Goal: Complete application form: Complete application form

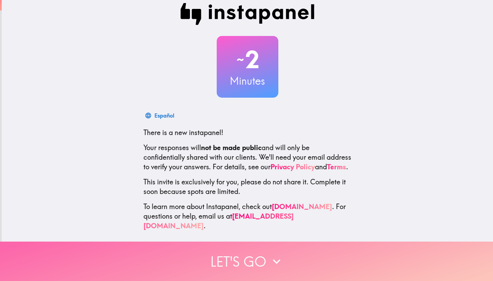
click at [255, 265] on button "Let's go" at bounding box center [246, 260] width 493 height 39
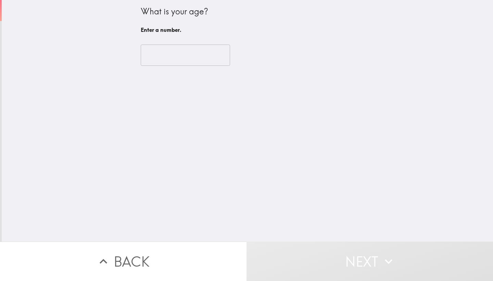
click at [189, 56] on input "number" at bounding box center [185, 55] width 89 height 21
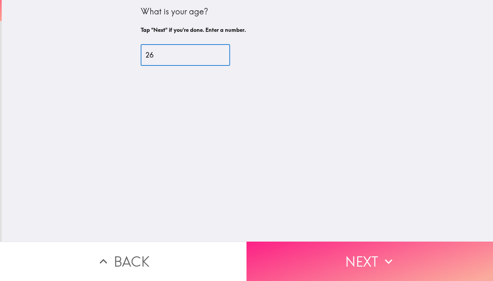
type input "26"
click at [367, 246] on button "Next" at bounding box center [370, 260] width 247 height 39
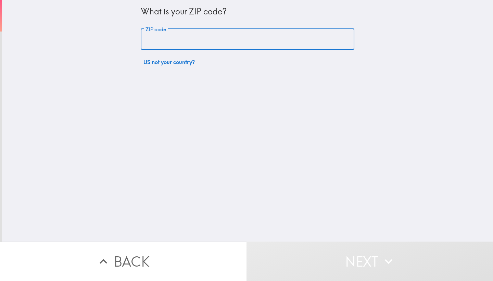
click at [173, 41] on input "ZIP code" at bounding box center [248, 39] width 214 height 21
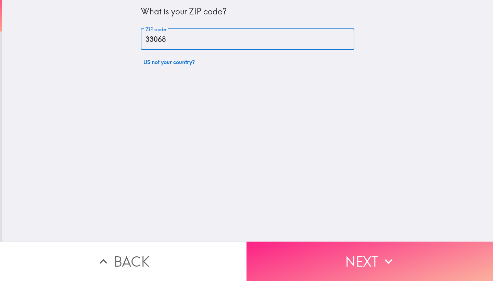
type input "33068"
click at [358, 256] on button "Next" at bounding box center [370, 260] width 247 height 39
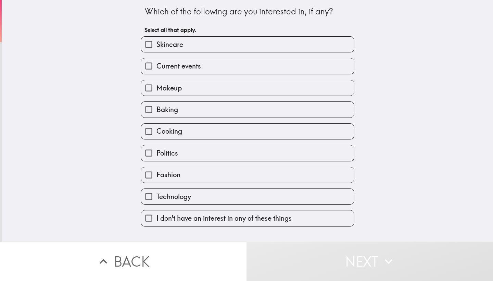
click at [185, 39] on label "Skincare" at bounding box center [247, 44] width 213 height 15
click at [156, 39] on input "Skincare" at bounding box center [148, 44] width 15 height 15
checkbox input "true"
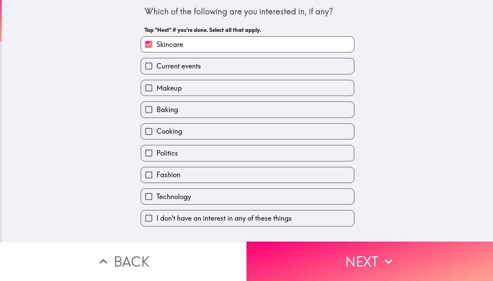
click at [175, 90] on span "Makeup" at bounding box center [168, 88] width 25 height 10
click at [156, 90] on input "Makeup" at bounding box center [148, 87] width 15 height 15
checkbox input "true"
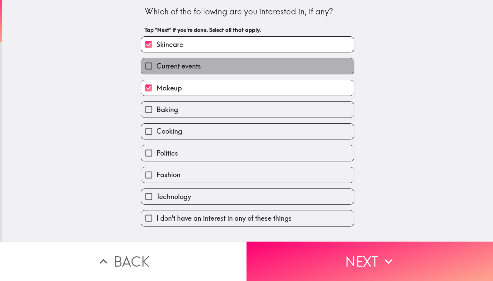
click at [176, 66] on span "Current events" at bounding box center [178, 66] width 45 height 10
click at [156, 66] on input "Current events" at bounding box center [148, 65] width 15 height 15
checkbox input "true"
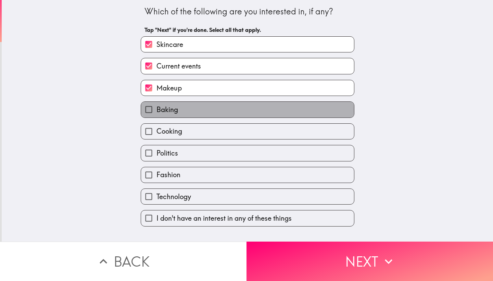
click at [178, 110] on label "Baking" at bounding box center [247, 109] width 213 height 15
click at [156, 110] on input "Baking" at bounding box center [148, 109] width 15 height 15
checkbox input "true"
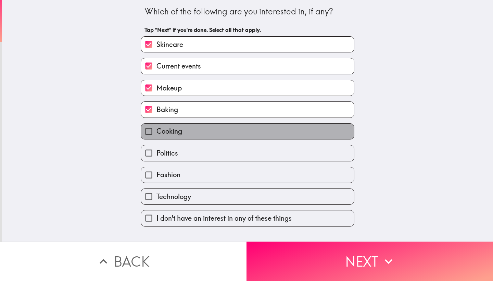
click at [180, 129] on span "Cooking" at bounding box center [169, 131] width 26 height 10
click at [156, 129] on input "Cooking" at bounding box center [148, 131] width 15 height 15
checkbox input "true"
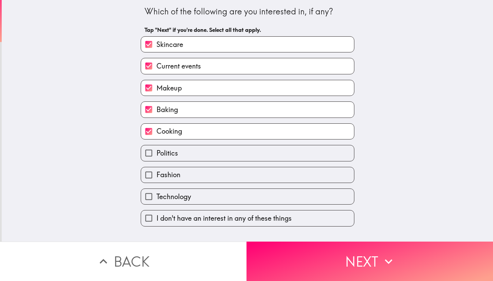
click at [184, 163] on div "Fashion" at bounding box center [244, 172] width 219 height 22
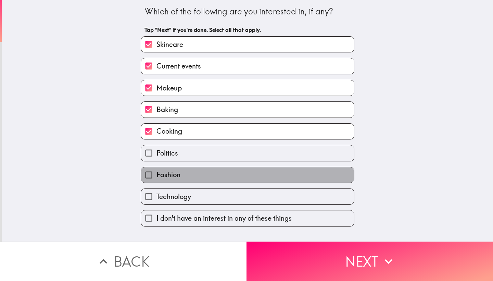
click at [184, 174] on label "Fashion" at bounding box center [247, 174] width 213 height 15
click at [156, 174] on input "Fashion" at bounding box center [148, 174] width 15 height 15
checkbox input "true"
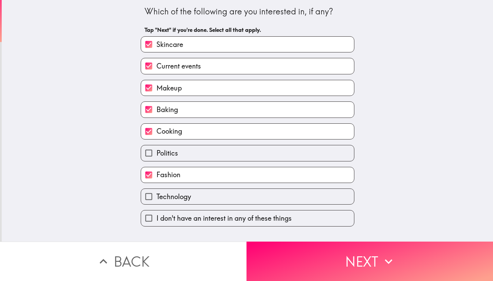
click at [191, 201] on span "Technology" at bounding box center [173, 197] width 35 height 10
click at [156, 201] on input "Technology" at bounding box center [148, 196] width 15 height 15
checkbox input "true"
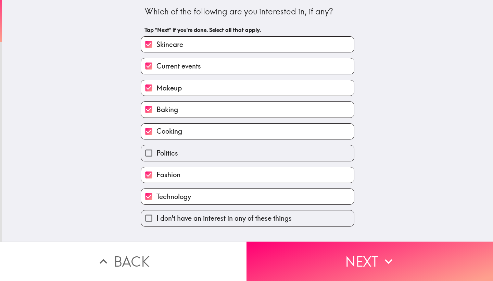
click at [182, 151] on label "Politics" at bounding box center [247, 152] width 213 height 15
click at [156, 151] on input "Politics" at bounding box center [148, 152] width 15 height 15
checkbox input "true"
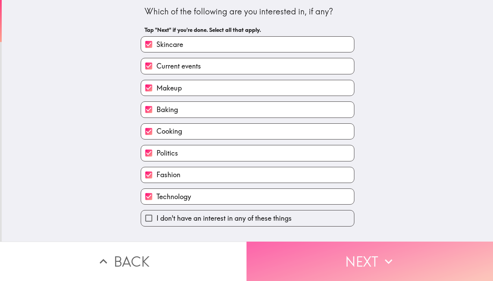
click at [356, 247] on button "Next" at bounding box center [370, 260] width 247 height 39
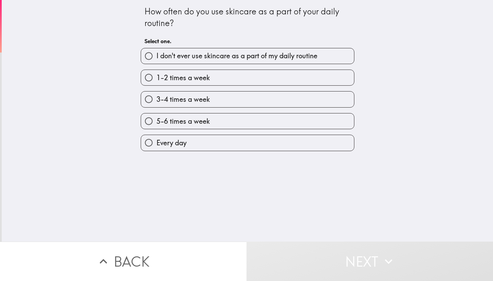
click at [177, 117] on span "5-6 times a week" at bounding box center [182, 121] width 53 height 10
click at [156, 117] on input "5-6 times a week" at bounding box center [148, 120] width 15 height 15
radio input "true"
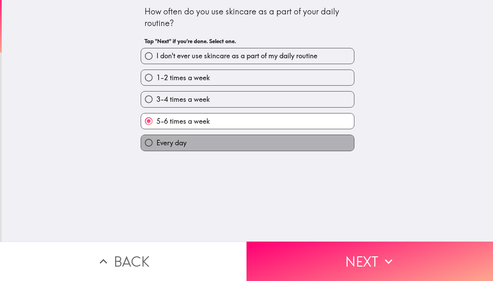
click at [282, 144] on label "Every day" at bounding box center [247, 142] width 213 height 15
click at [156, 144] on input "Every day" at bounding box center [148, 142] width 15 height 15
radio input "true"
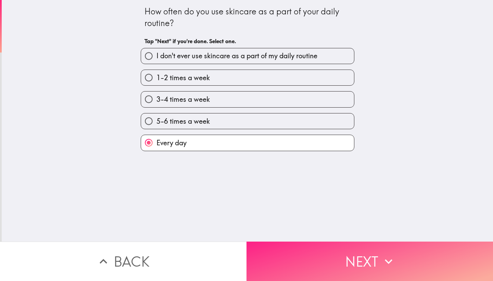
click at [366, 255] on button "Next" at bounding box center [370, 260] width 247 height 39
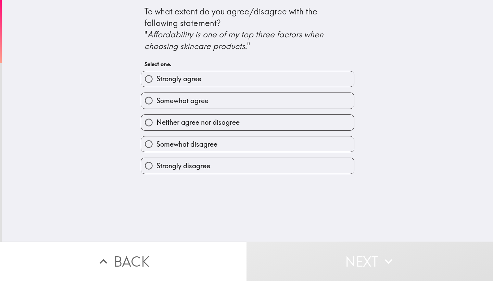
click at [191, 102] on span "Somewhat agree" at bounding box center [182, 101] width 52 height 10
click at [156, 102] on input "Somewhat agree" at bounding box center [148, 100] width 15 height 15
radio input "true"
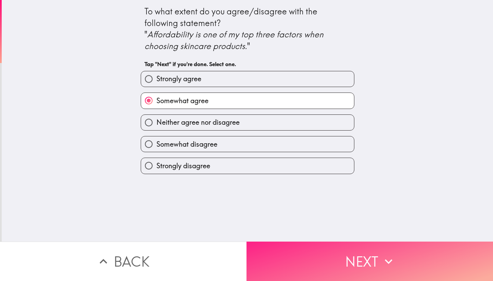
click at [357, 253] on button "Next" at bounding box center [370, 260] width 247 height 39
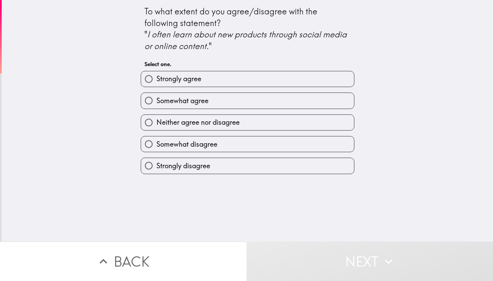
click at [196, 97] on span "Somewhat agree" at bounding box center [182, 101] width 52 height 10
click at [156, 97] on input "Somewhat agree" at bounding box center [148, 100] width 15 height 15
radio input "true"
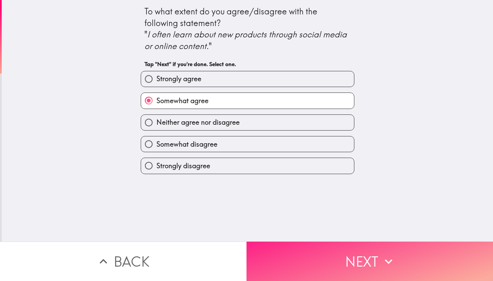
click at [376, 264] on button "Next" at bounding box center [370, 260] width 247 height 39
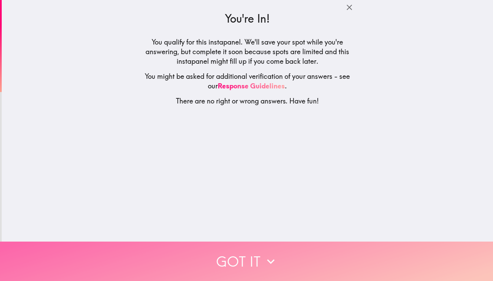
click at [240, 255] on button "Got it" at bounding box center [246, 260] width 493 height 39
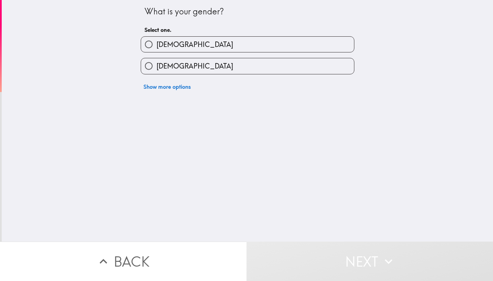
click at [182, 58] on div "[DEMOGRAPHIC_DATA]" at bounding box center [248, 66] width 214 height 16
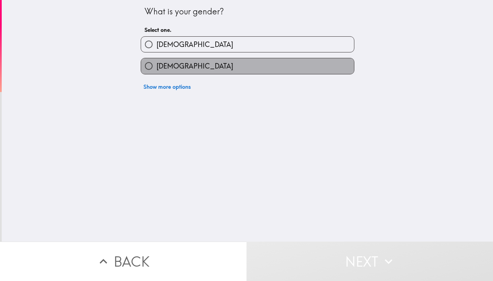
click at [178, 66] on span "[DEMOGRAPHIC_DATA]" at bounding box center [194, 66] width 77 height 10
click at [156, 66] on input "[DEMOGRAPHIC_DATA]" at bounding box center [148, 65] width 15 height 15
radio input "true"
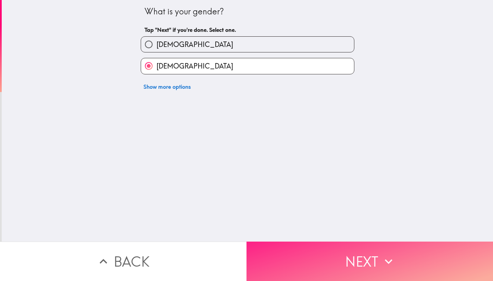
click at [338, 257] on button "Next" at bounding box center [370, 260] width 247 height 39
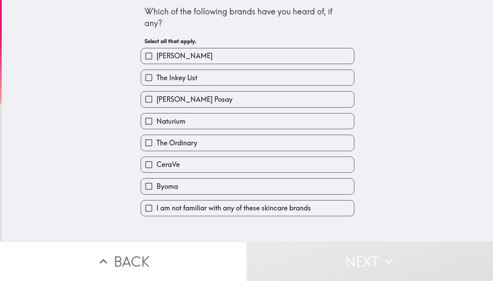
click at [181, 75] on span "The Inkey List" at bounding box center [176, 78] width 41 height 10
click at [156, 75] on input "The Inkey List" at bounding box center [148, 77] width 15 height 15
checkbox input "true"
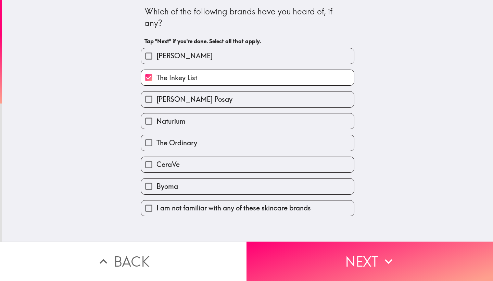
click at [187, 98] on span "[PERSON_NAME] Posay" at bounding box center [194, 99] width 76 height 10
click at [156, 98] on input "[PERSON_NAME] Posay" at bounding box center [148, 98] width 15 height 15
checkbox input "true"
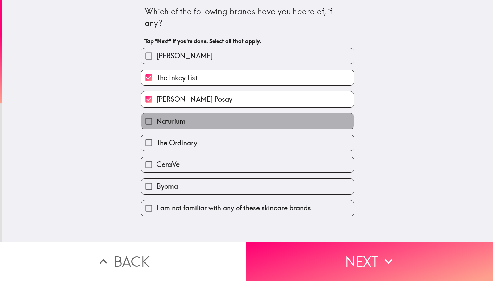
click at [186, 127] on label "Naturium" at bounding box center [247, 120] width 213 height 15
click at [156, 127] on input "Naturium" at bounding box center [148, 120] width 15 height 15
checkbox input "true"
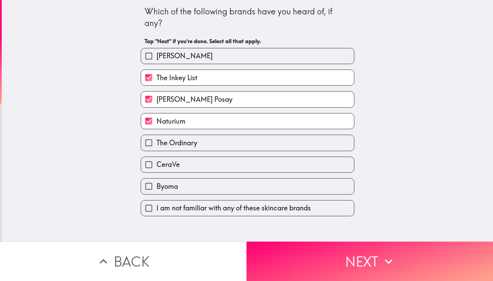
click at [194, 152] on div "CeraVe" at bounding box center [244, 162] width 219 height 22
click at [188, 164] on label "CeraVe" at bounding box center [247, 164] width 213 height 15
click at [156, 164] on input "CeraVe" at bounding box center [148, 164] width 15 height 15
checkbox input "true"
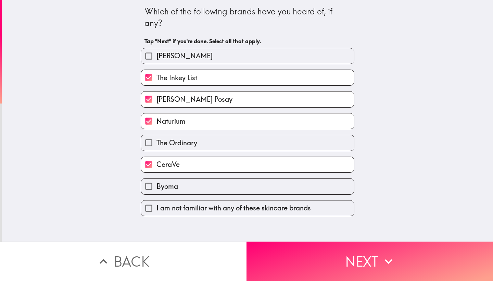
click at [185, 144] on span "The Ordinary" at bounding box center [176, 143] width 41 height 10
click at [156, 144] on input "The Ordinary" at bounding box center [148, 142] width 15 height 15
checkbox input "true"
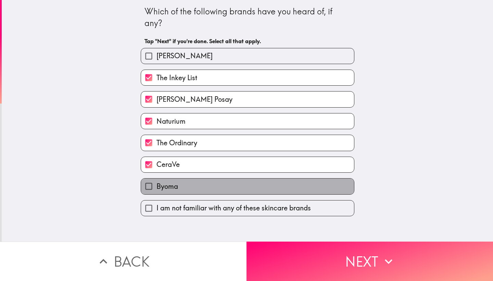
click at [182, 186] on label "Byoma" at bounding box center [247, 185] width 213 height 15
click at [156, 186] on input "Byoma" at bounding box center [148, 185] width 15 height 15
checkbox input "true"
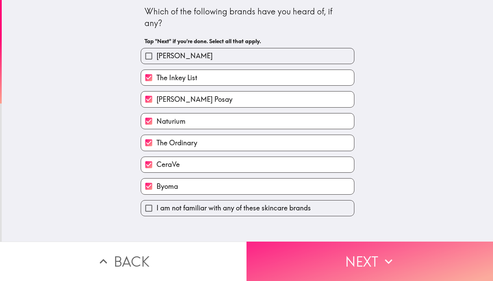
click at [359, 280] on button "Next" at bounding box center [370, 260] width 247 height 39
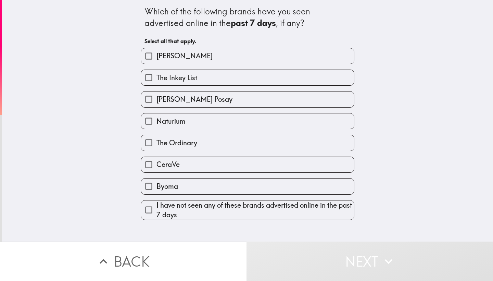
click at [189, 52] on label "[PERSON_NAME]" at bounding box center [247, 55] width 213 height 15
click at [156, 52] on input "[PERSON_NAME]" at bounding box center [148, 55] width 15 height 15
checkbox input "true"
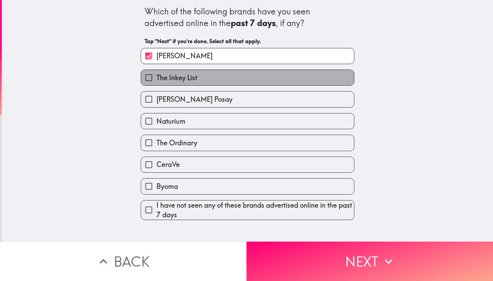
click at [196, 83] on label "The Inkey List" at bounding box center [247, 77] width 213 height 15
click at [156, 83] on input "The Inkey List" at bounding box center [148, 77] width 15 height 15
checkbox input "true"
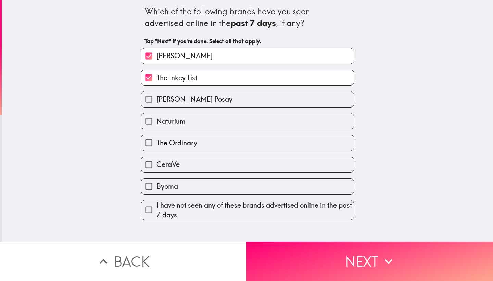
click at [203, 110] on div "Naturium" at bounding box center [244, 119] width 219 height 22
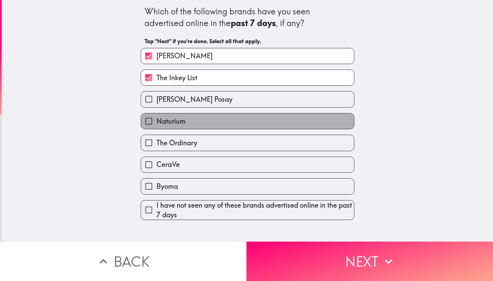
click at [202, 127] on label "Naturium" at bounding box center [247, 120] width 213 height 15
click at [156, 127] on input "Naturium" at bounding box center [148, 120] width 15 height 15
checkbox input "true"
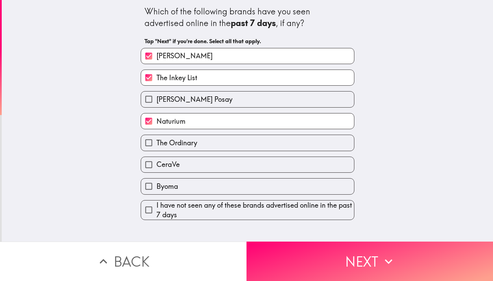
click at [202, 144] on label "The Ordinary" at bounding box center [247, 142] width 213 height 15
click at [156, 144] on input "The Ordinary" at bounding box center [148, 142] width 15 height 15
checkbox input "true"
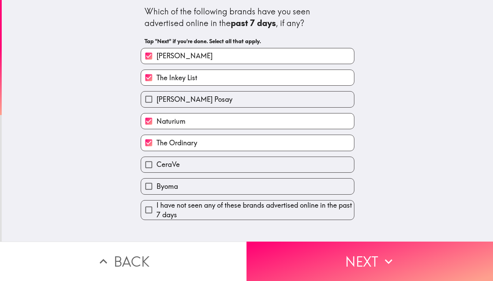
click at [202, 169] on label "CeraVe" at bounding box center [247, 164] width 213 height 15
click at [156, 169] on input "CeraVe" at bounding box center [148, 164] width 15 height 15
checkbox input "true"
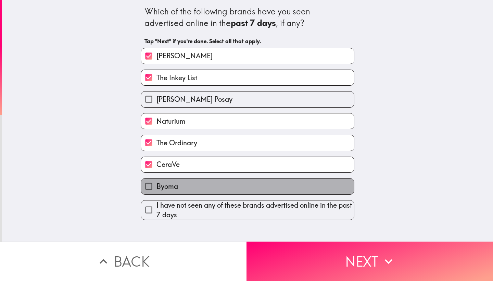
click at [207, 185] on label "Byoma" at bounding box center [247, 185] width 213 height 15
click at [156, 185] on input "Byoma" at bounding box center [148, 185] width 15 height 15
checkbox input "true"
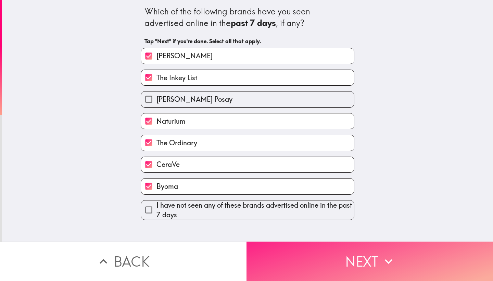
click at [349, 254] on button "Next" at bounding box center [370, 260] width 247 height 39
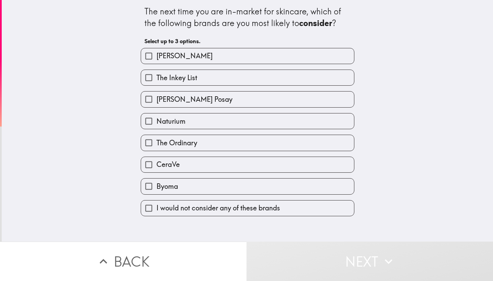
click at [248, 50] on label "[PERSON_NAME]" at bounding box center [247, 55] width 213 height 15
click at [156, 50] on input "[PERSON_NAME]" at bounding box center [148, 55] width 15 height 15
checkbox input "true"
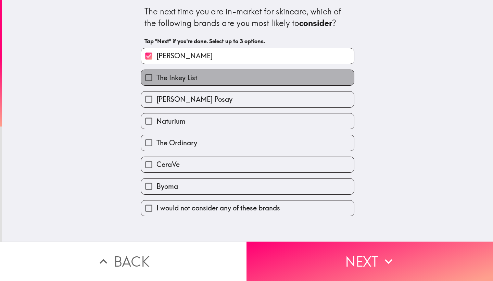
click at [253, 77] on label "The Inkey List" at bounding box center [247, 77] width 213 height 15
click at [156, 77] on input "The Inkey List" at bounding box center [148, 77] width 15 height 15
checkbox input "true"
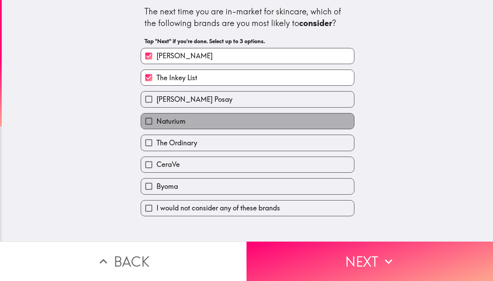
click at [233, 118] on label "Naturium" at bounding box center [247, 120] width 213 height 15
click at [156, 118] on input "Naturium" at bounding box center [148, 120] width 15 height 15
checkbox input "true"
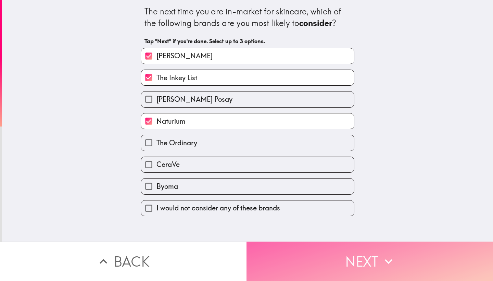
click at [364, 252] on button "Next" at bounding box center [370, 260] width 247 height 39
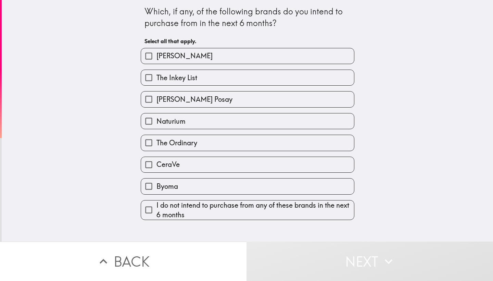
click at [197, 48] on label "[PERSON_NAME]" at bounding box center [247, 55] width 213 height 15
click at [156, 48] on input "[PERSON_NAME]" at bounding box center [148, 55] width 15 height 15
checkbox input "true"
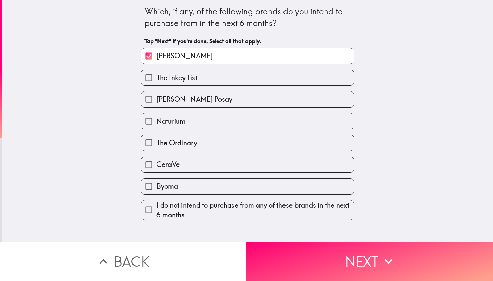
click at [194, 99] on span "[PERSON_NAME] Posay" at bounding box center [194, 99] width 76 height 10
click at [156, 99] on input "[PERSON_NAME] Posay" at bounding box center [148, 98] width 15 height 15
checkbox input "true"
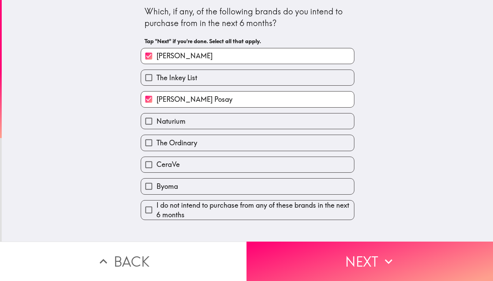
click at [204, 133] on div "The Ordinary" at bounding box center [244, 140] width 219 height 22
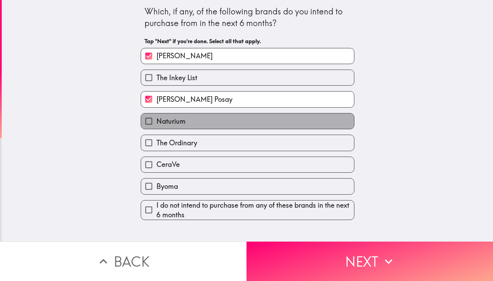
click at [199, 128] on label "Naturium" at bounding box center [247, 120] width 213 height 15
click at [156, 128] on input "Naturium" at bounding box center [148, 120] width 15 height 15
checkbox input "true"
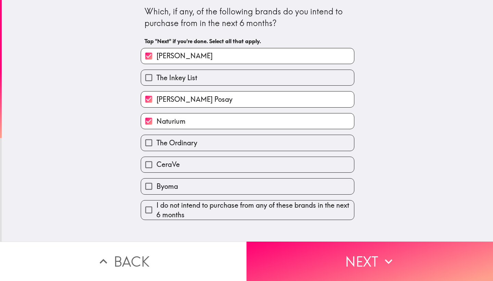
click at [197, 140] on span "The Ordinary" at bounding box center [176, 143] width 41 height 10
click at [156, 140] on input "The Ordinary" at bounding box center [148, 142] width 15 height 15
checkbox input "true"
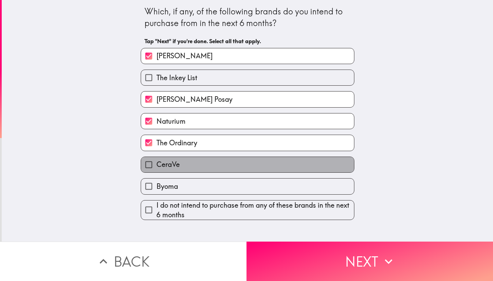
click at [200, 166] on label "CeraVe" at bounding box center [247, 164] width 213 height 15
click at [156, 166] on input "CeraVe" at bounding box center [148, 164] width 15 height 15
checkbox input "true"
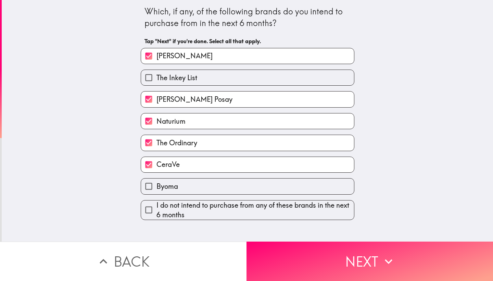
click at [203, 187] on label "Byoma" at bounding box center [247, 185] width 213 height 15
click at [156, 187] on input "Byoma" at bounding box center [148, 185] width 15 height 15
checkbox input "true"
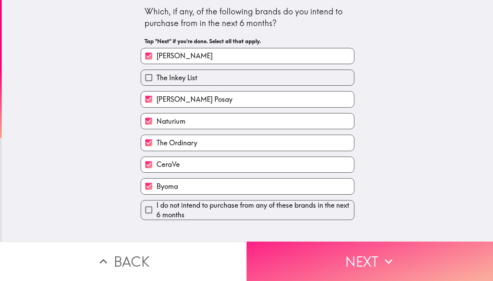
click at [347, 265] on button "Next" at bounding box center [370, 260] width 247 height 39
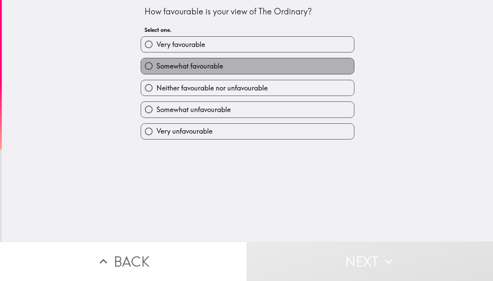
click at [183, 62] on span "Somewhat favourable" at bounding box center [189, 66] width 67 height 10
click at [156, 62] on input "Somewhat favourable" at bounding box center [148, 65] width 15 height 15
radio input "true"
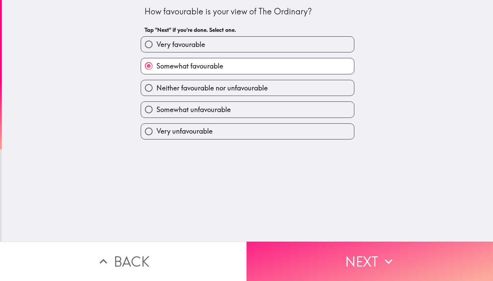
click at [366, 257] on button "Next" at bounding box center [370, 260] width 247 height 39
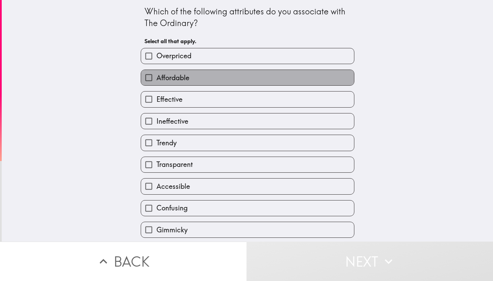
click at [200, 74] on label "Affordable" at bounding box center [247, 77] width 213 height 15
click at [156, 74] on input "Affordable" at bounding box center [148, 77] width 15 height 15
checkbox input "true"
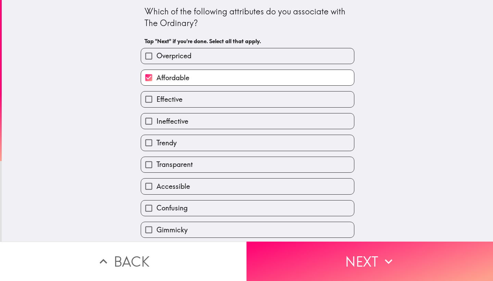
click at [183, 96] on label "Effective" at bounding box center [247, 98] width 213 height 15
click at [156, 96] on input "Effective" at bounding box center [148, 98] width 15 height 15
checkbox input "true"
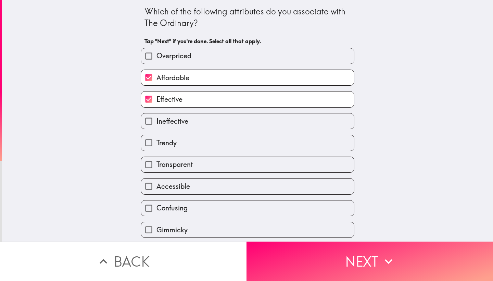
click at [184, 138] on label "Trendy" at bounding box center [247, 142] width 213 height 15
click at [156, 138] on input "Trendy" at bounding box center [148, 142] width 15 height 15
checkbox input "true"
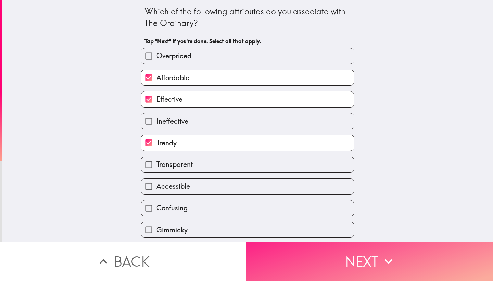
click at [349, 262] on button "Next" at bounding box center [370, 260] width 247 height 39
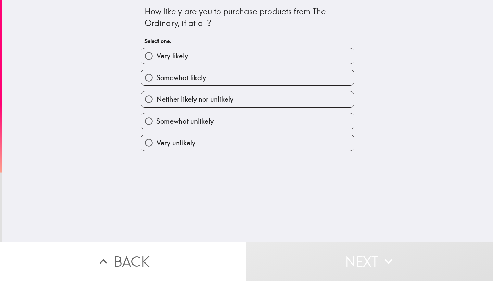
click at [195, 74] on span "Somewhat likely" at bounding box center [181, 78] width 50 height 10
click at [156, 74] on input "Somewhat likely" at bounding box center [148, 77] width 15 height 15
radio input "true"
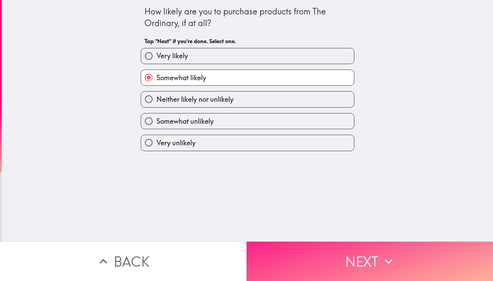
click at [347, 253] on button "Next" at bounding box center [370, 260] width 247 height 39
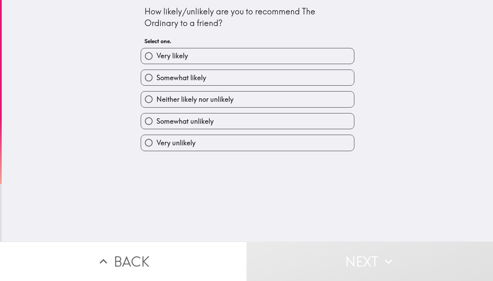
click at [178, 54] on span "Very likely" at bounding box center [171, 56] width 31 height 10
click at [156, 54] on input "Very likely" at bounding box center [148, 55] width 15 height 15
radio input "true"
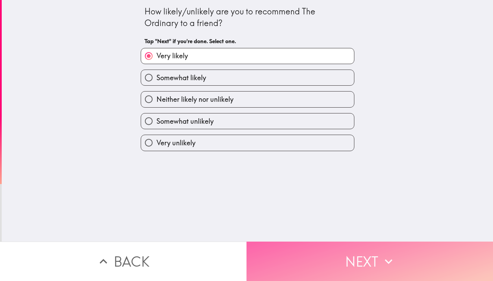
click at [360, 253] on button "Next" at bounding box center [370, 260] width 247 height 39
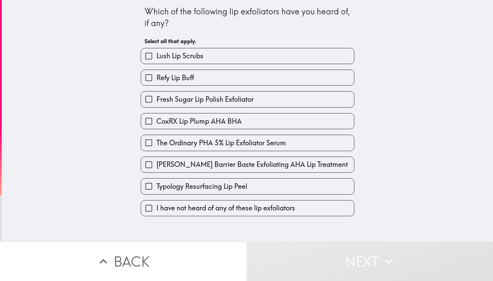
click at [212, 70] on label "Refy Lip Buff" at bounding box center [247, 77] width 213 height 15
click at [156, 70] on input "Refy Lip Buff" at bounding box center [148, 77] width 15 height 15
checkbox input "true"
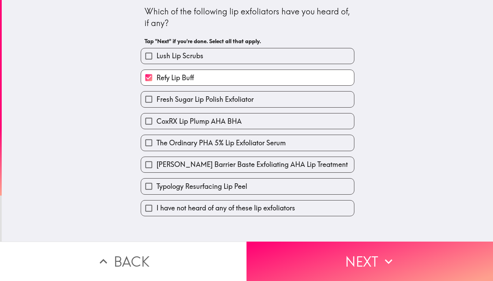
click at [197, 50] on label "Lush Lip Scrubs" at bounding box center [247, 55] width 213 height 15
click at [156, 50] on input "Lush Lip Scrubs" at bounding box center [148, 55] width 15 height 15
checkbox input "true"
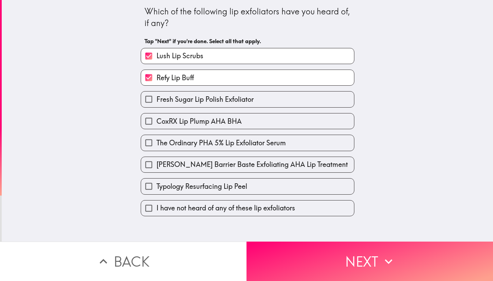
click at [191, 136] on label "The Ordinary PHA 5% Lip Exfoliator Serum" at bounding box center [247, 142] width 213 height 15
click at [156, 136] on input "The Ordinary PHA 5% Lip Exfoliator Serum" at bounding box center [148, 142] width 15 height 15
checkbox input "true"
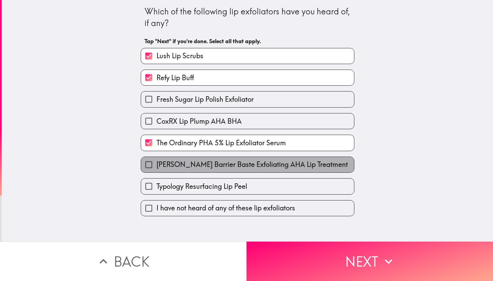
click at [202, 164] on span "[PERSON_NAME] Barrier Baste Exfoliating AHA Lip Treatment" at bounding box center [251, 165] width 191 height 10
click at [156, 164] on input "[PERSON_NAME] Barrier Baste Exfoliating AHA Lip Treatment" at bounding box center [148, 164] width 15 height 15
checkbox input "true"
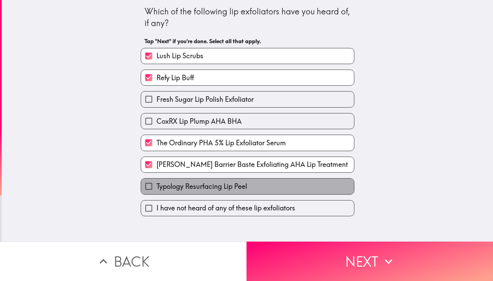
click at [211, 190] on span "Typology Resurfacing Lip Peel" at bounding box center [201, 186] width 91 height 10
click at [156, 190] on input "Typology Resurfacing Lip Peel" at bounding box center [148, 185] width 15 height 15
checkbox input "true"
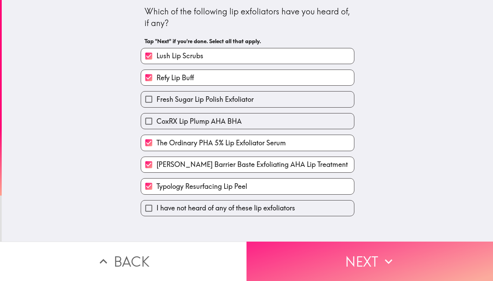
click at [357, 265] on button "Next" at bounding box center [370, 260] width 247 height 39
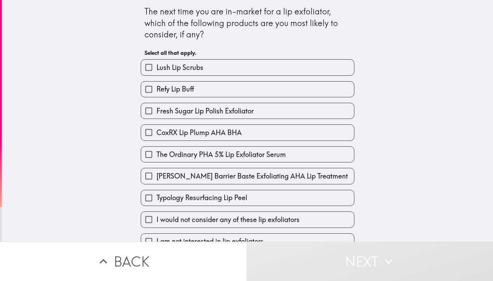
click at [176, 89] on span "Refy Lip Buff" at bounding box center [175, 89] width 38 height 10
click at [156, 89] on input "Refy Lip Buff" at bounding box center [148, 88] width 15 height 15
checkbox input "true"
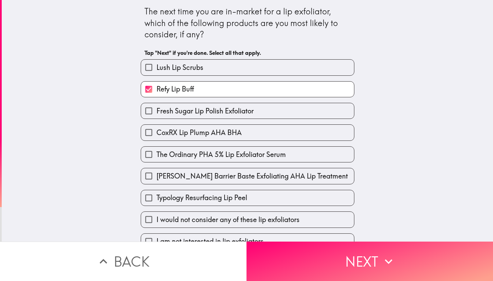
click at [182, 128] on span "CoxRX Lip Plump AHA BHA" at bounding box center [198, 133] width 85 height 10
click at [156, 128] on input "CoxRX Lip Plump AHA BHA" at bounding box center [148, 132] width 15 height 15
checkbox input "true"
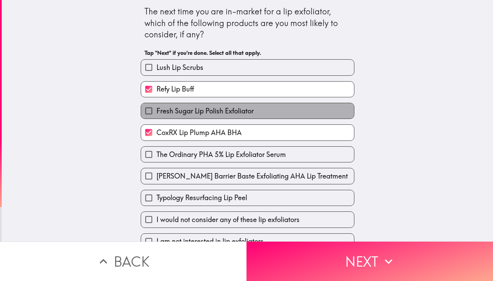
click at [177, 108] on span "Fresh Sugar Lip Polish Exfoliator" at bounding box center [204, 111] width 97 height 10
click at [156, 108] on input "Fresh Sugar Lip Polish Exfoliator" at bounding box center [148, 110] width 15 height 15
checkbox input "true"
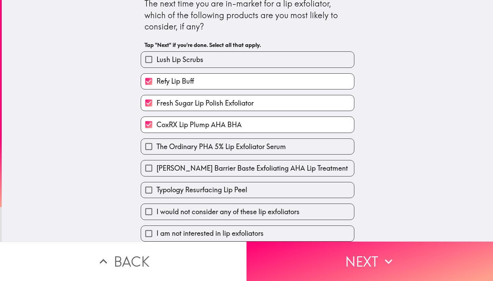
scroll to position [9, 0]
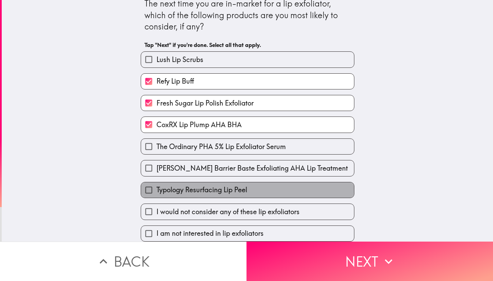
click at [179, 187] on span "Typology Resurfacing Lip Peel" at bounding box center [201, 190] width 91 height 10
click at [156, 187] on input "Typology Resurfacing Lip Peel" at bounding box center [148, 189] width 15 height 15
checkbox input "true"
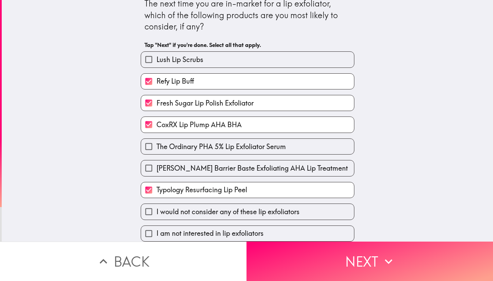
click at [200, 207] on span "I would not consider any of these lip exfoliators" at bounding box center [227, 212] width 143 height 10
click at [156, 207] on input "I would not consider any of these lip exfoliators" at bounding box center [148, 211] width 15 height 15
checkbox input "true"
checkbox input "false"
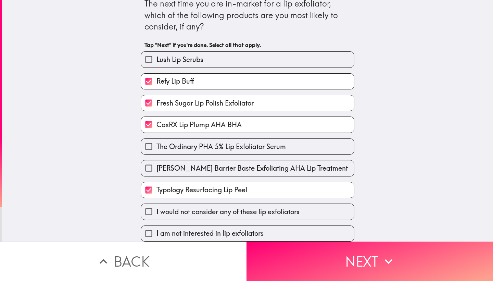
checkbox input "false"
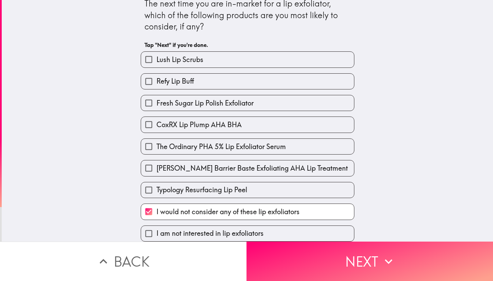
click at [210, 185] on span "Typology Resurfacing Lip Peel" at bounding box center [201, 190] width 91 height 10
click at [156, 185] on input "Typology Resurfacing Lip Peel" at bounding box center [148, 189] width 15 height 15
checkbox input "true"
checkbox input "false"
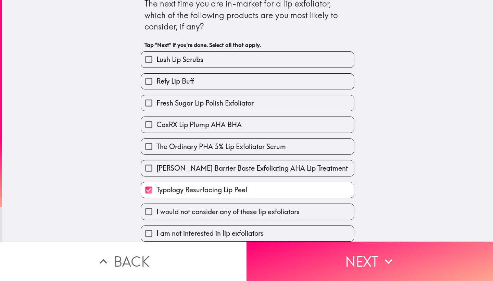
click at [192, 157] on div "[PERSON_NAME] Barrier Baste Exfoliating AHA Lip Treatment" at bounding box center [244, 165] width 219 height 22
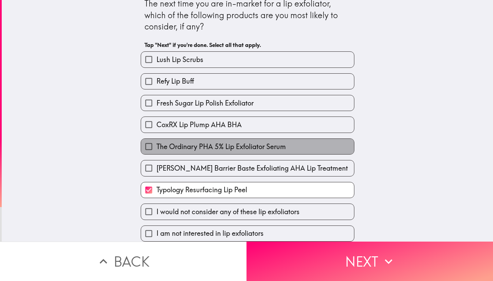
click at [185, 144] on span "The Ordinary PHA 5% Lip Exfoliator Serum" at bounding box center [220, 147] width 129 height 10
click at [156, 144] on input "The Ordinary PHA 5% Lip Exfoliator Serum" at bounding box center [148, 146] width 15 height 15
checkbox input "true"
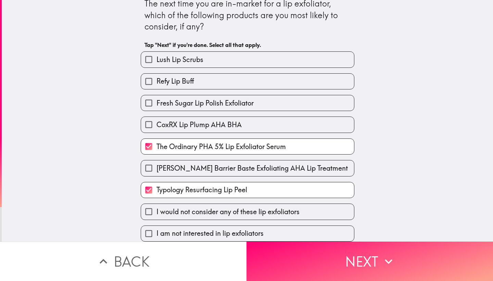
click at [183, 117] on label "CoxRX Lip Plump AHA BHA" at bounding box center [247, 124] width 213 height 15
click at [156, 117] on input "CoxRX Lip Plump AHA BHA" at bounding box center [148, 124] width 15 height 15
checkbox input "true"
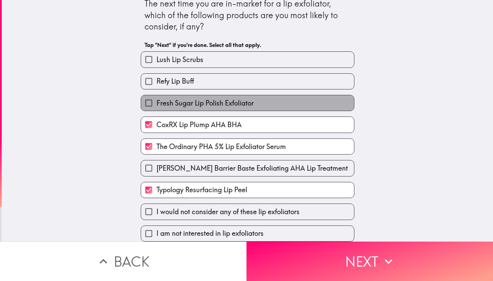
click at [178, 100] on span "Fresh Sugar Lip Polish Exfoliator" at bounding box center [204, 103] width 97 height 10
click at [156, 100] on input "Fresh Sugar Lip Polish Exfoliator" at bounding box center [148, 102] width 15 height 15
checkbox input "true"
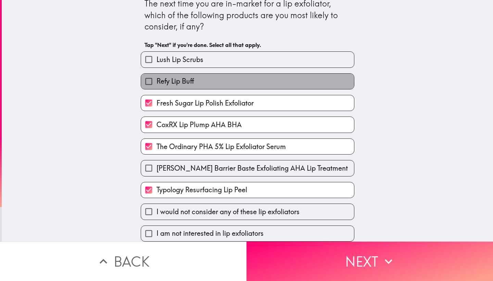
click at [174, 81] on span "Refy Lip Buff" at bounding box center [175, 81] width 38 height 10
click at [156, 81] on input "Refy Lip Buff" at bounding box center [148, 81] width 15 height 15
checkbox input "true"
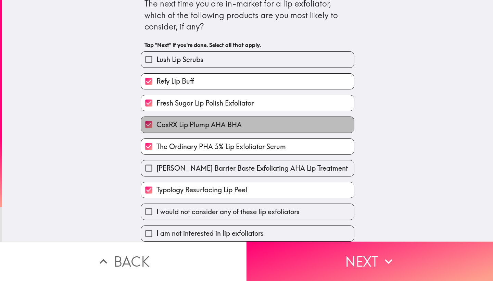
click at [184, 127] on span "CoxRX Lip Plump AHA BHA" at bounding box center [198, 125] width 85 height 10
click at [156, 127] on input "CoxRX Lip Plump AHA BHA" at bounding box center [148, 124] width 15 height 15
checkbox input "false"
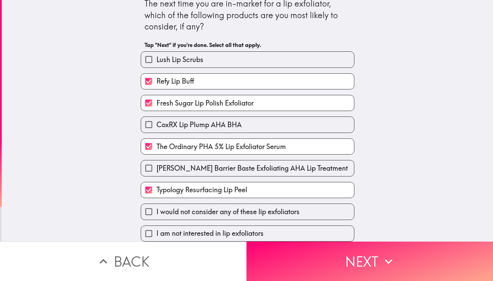
click at [184, 52] on label "Lush Lip Scrubs" at bounding box center [247, 59] width 213 height 15
click at [156, 52] on input "Lush Lip Scrubs" at bounding box center [148, 59] width 15 height 15
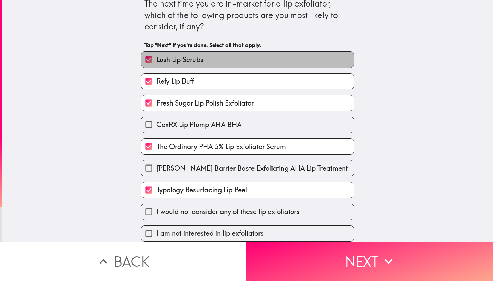
click at [193, 62] on span "Lush Lip Scrubs" at bounding box center [179, 60] width 47 height 10
click at [156, 62] on input "Lush Lip Scrubs" at bounding box center [148, 59] width 15 height 15
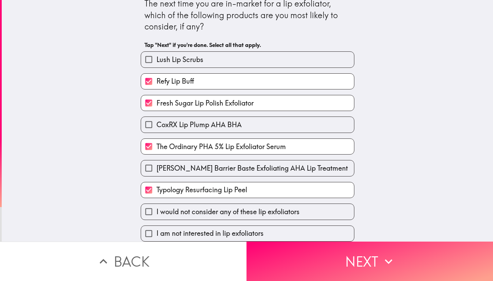
click at [183, 58] on span "Lush Lip Scrubs" at bounding box center [179, 60] width 47 height 10
click at [156, 58] on input "Lush Lip Scrubs" at bounding box center [148, 59] width 15 height 15
checkbox input "true"
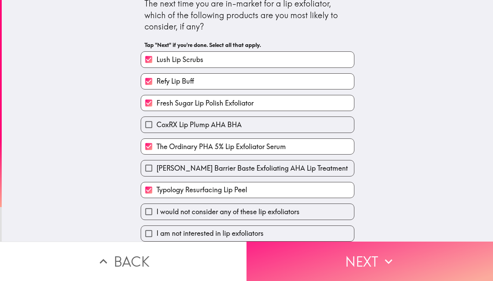
click at [349, 250] on button "Next" at bounding box center [370, 260] width 247 height 39
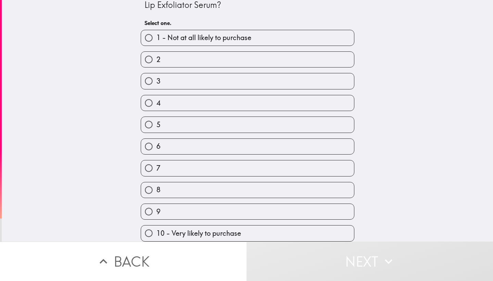
scroll to position [20, 0]
click at [197, 195] on label "8" at bounding box center [247, 189] width 213 height 15
click at [156, 195] on input "8" at bounding box center [148, 189] width 15 height 15
radio input "true"
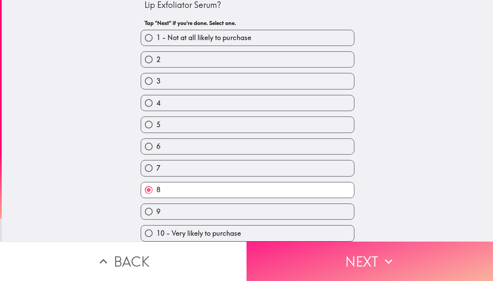
click at [340, 259] on button "Next" at bounding box center [370, 260] width 247 height 39
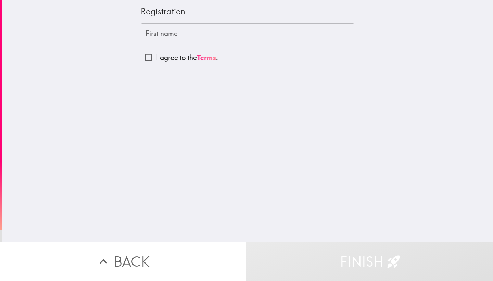
click at [251, 38] on input "First name" at bounding box center [248, 33] width 214 height 21
click at [144, 55] on input "I agree to the Terms ." at bounding box center [148, 57] width 15 height 15
checkbox input "true"
click at [160, 38] on input "First name" at bounding box center [248, 33] width 214 height 21
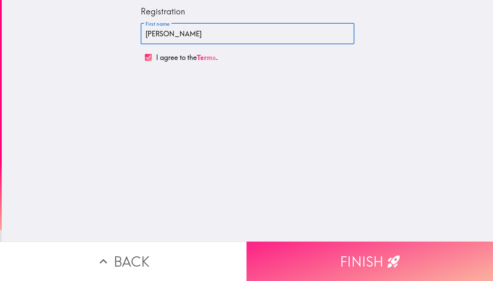
type input "[PERSON_NAME]"
click at [399, 260] on icon "button" at bounding box center [393, 261] width 15 height 15
